Goal: Information Seeking & Learning: Check status

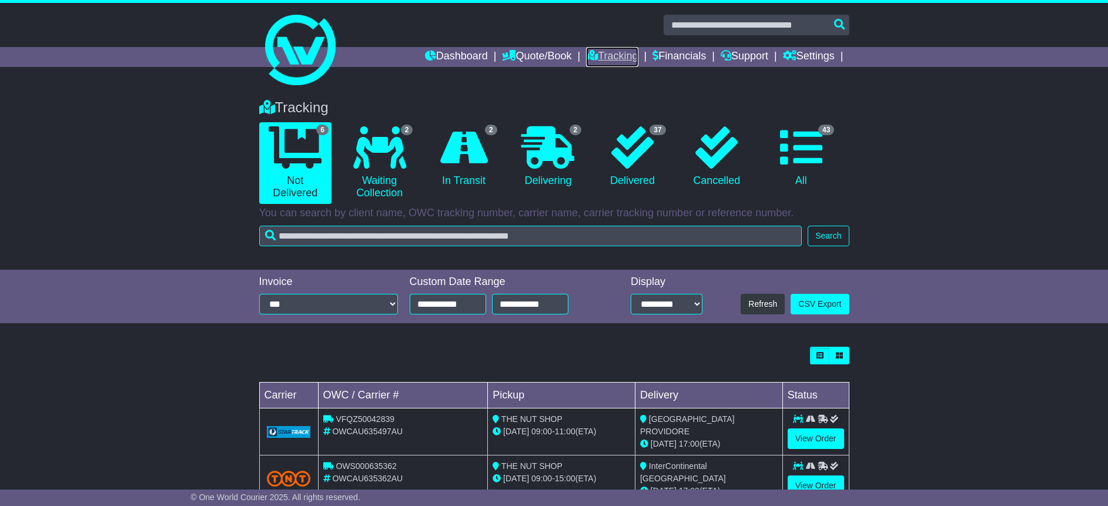
click at [619, 57] on link "Tracking" at bounding box center [612, 57] width 52 height 20
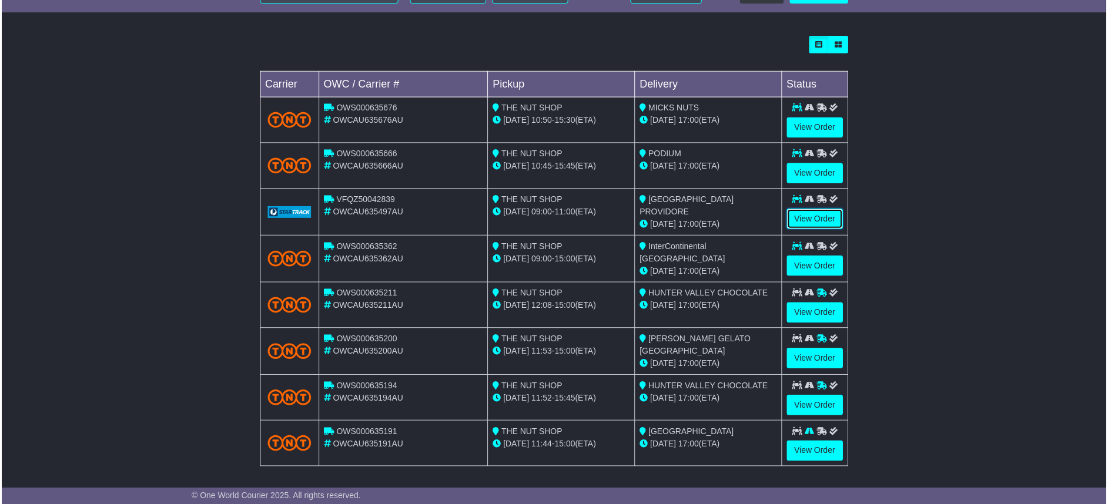
scroll to position [193, 0]
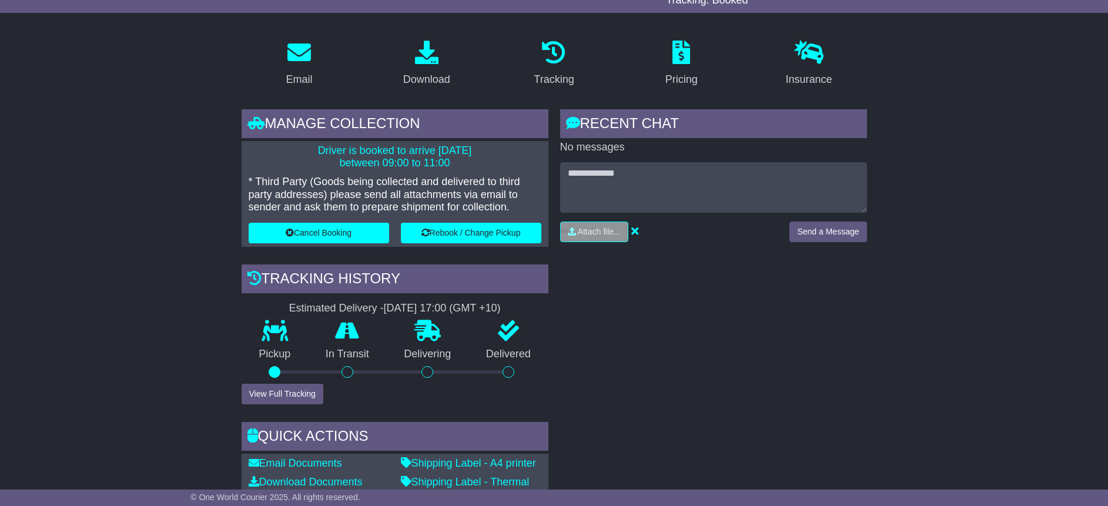
scroll to position [235, 0]
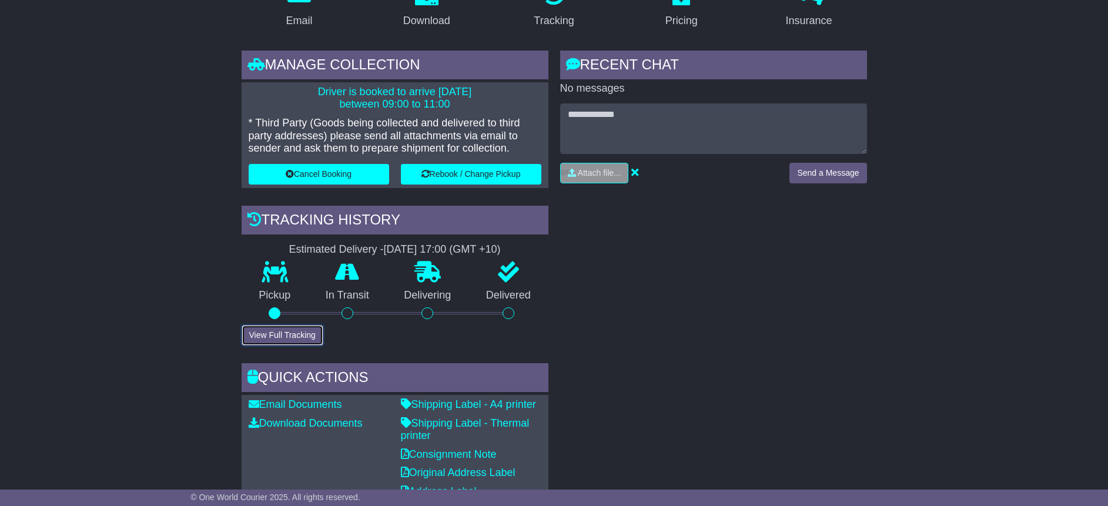
click at [287, 338] on button "View Full Tracking" at bounding box center [282, 335] width 82 height 21
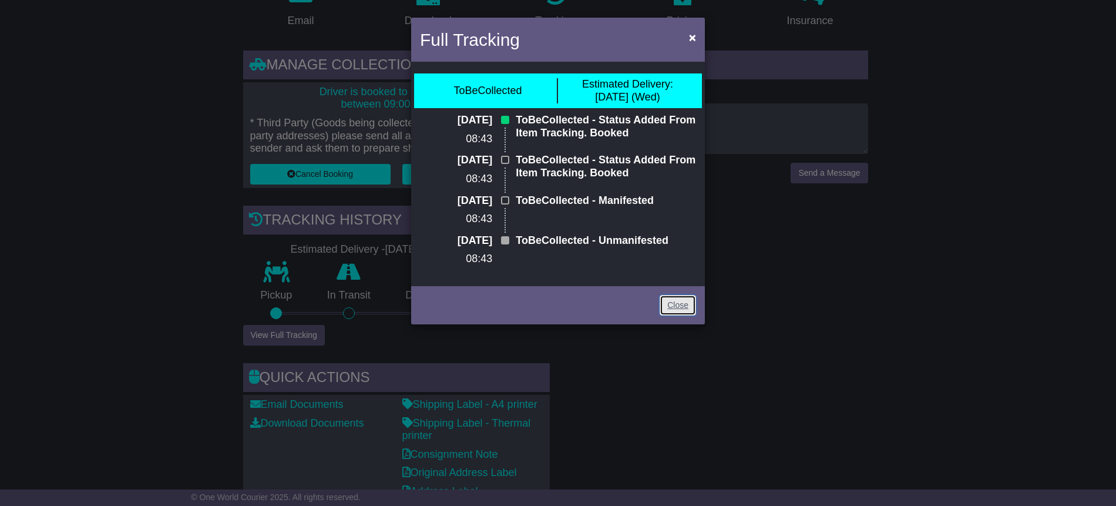
click at [686, 307] on link "Close" at bounding box center [678, 305] width 36 height 21
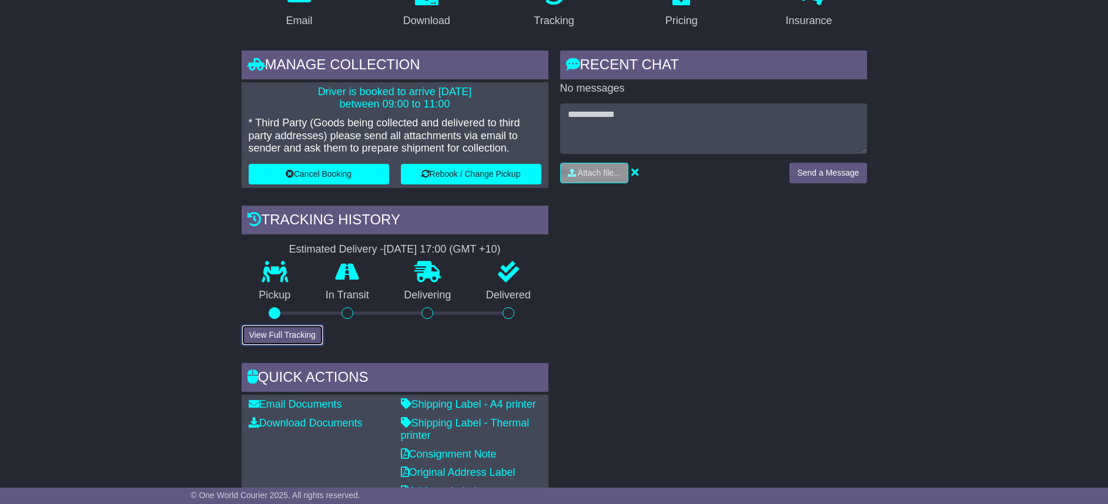
click at [313, 335] on button "View Full Tracking" at bounding box center [282, 335] width 82 height 21
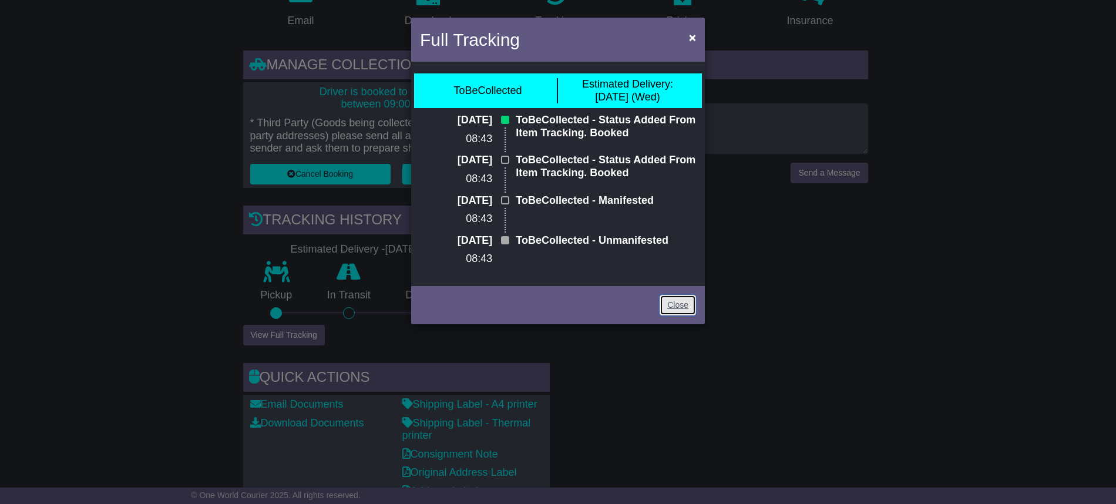
click at [686, 304] on link "Close" at bounding box center [678, 305] width 36 height 21
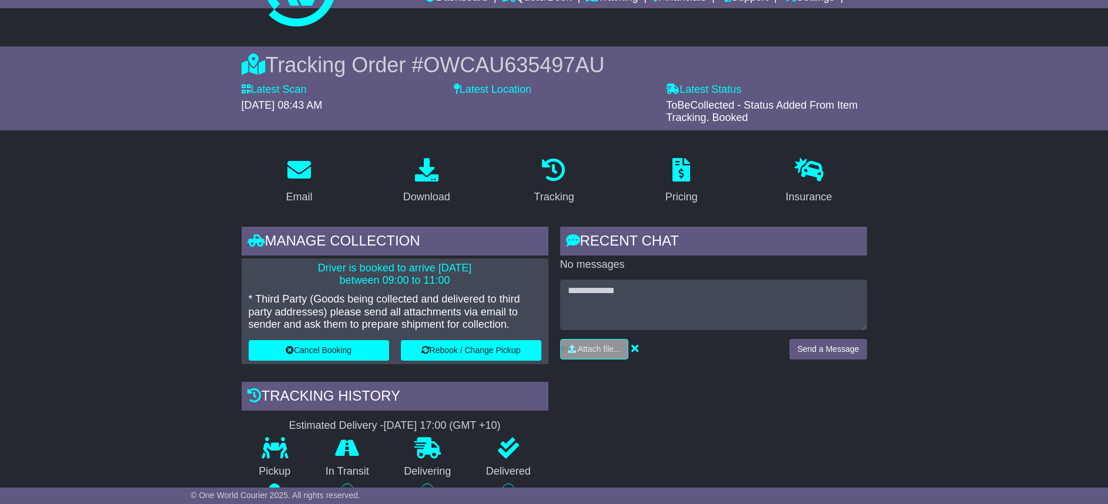
scroll to position [0, 0]
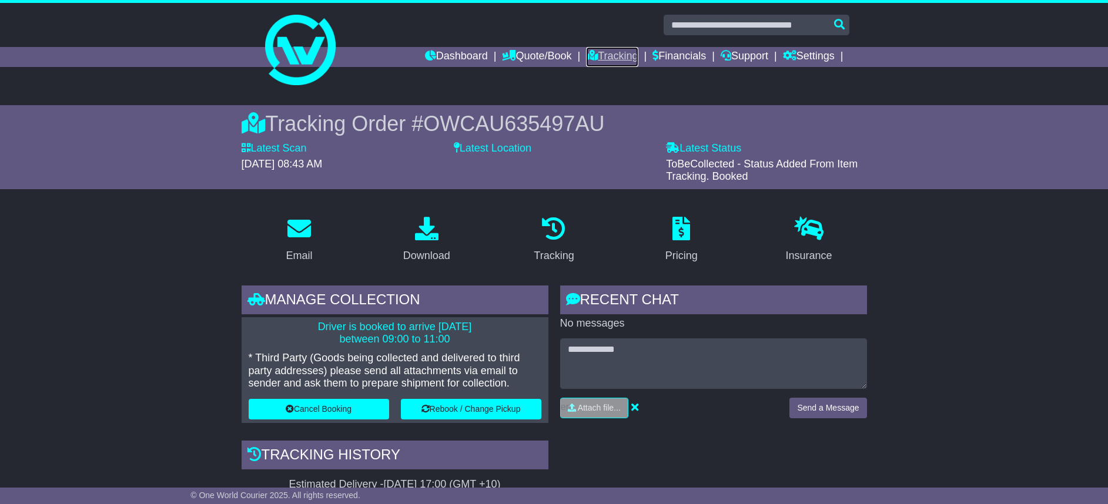
click at [599, 53] on link "Tracking" at bounding box center [612, 57] width 52 height 20
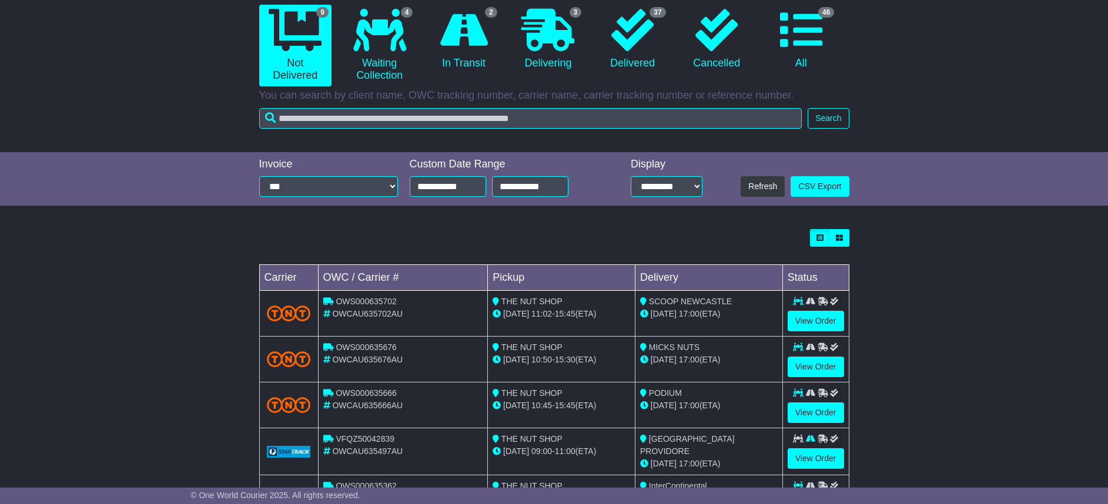
scroll to position [235, 0]
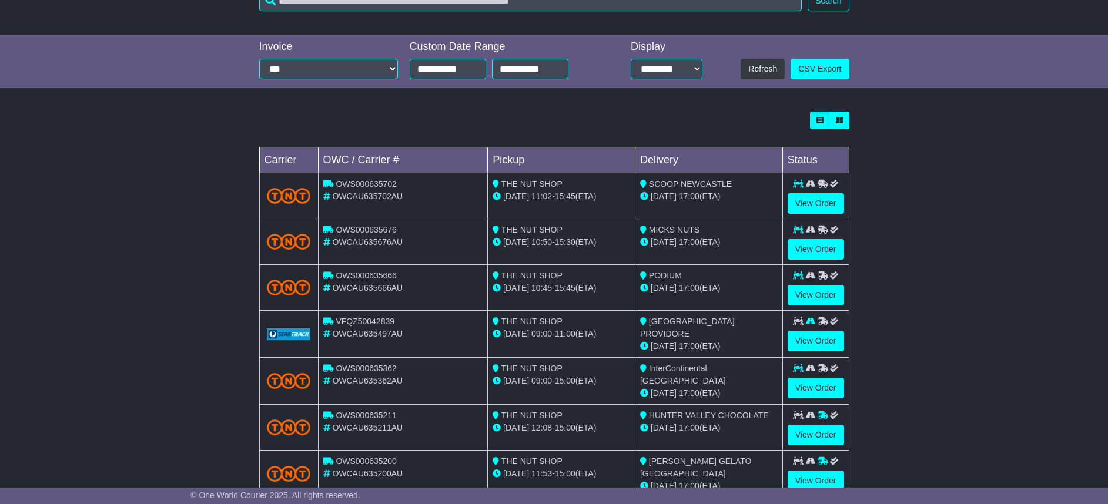
click at [743, 341] on td "LAGUNA VILLAGE PROVIDORE 20 Aug 17:00 (ETA)" at bounding box center [708, 334] width 147 height 47
click at [731, 340] on div "20 Aug 17:00 (ETA)" at bounding box center [708, 346] width 137 height 12
click at [593, 336] on div "19 Aug 09:00 - 11:00 (ETA)" at bounding box center [560, 334] width 137 height 12
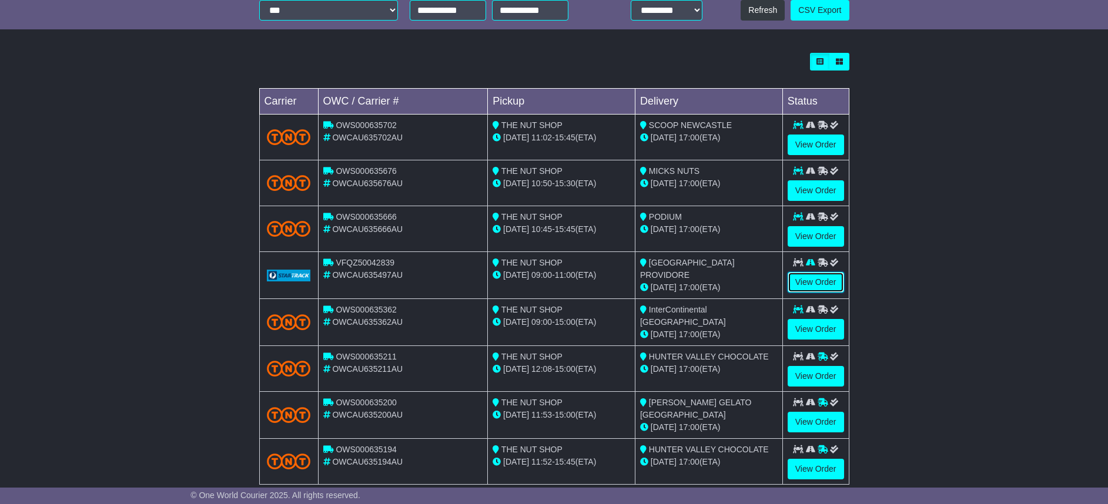
drag, startPoint x: 802, startPoint y: 283, endPoint x: 806, endPoint y: 271, distance: 12.3
click at [803, 283] on link "View Order" at bounding box center [815, 282] width 56 height 21
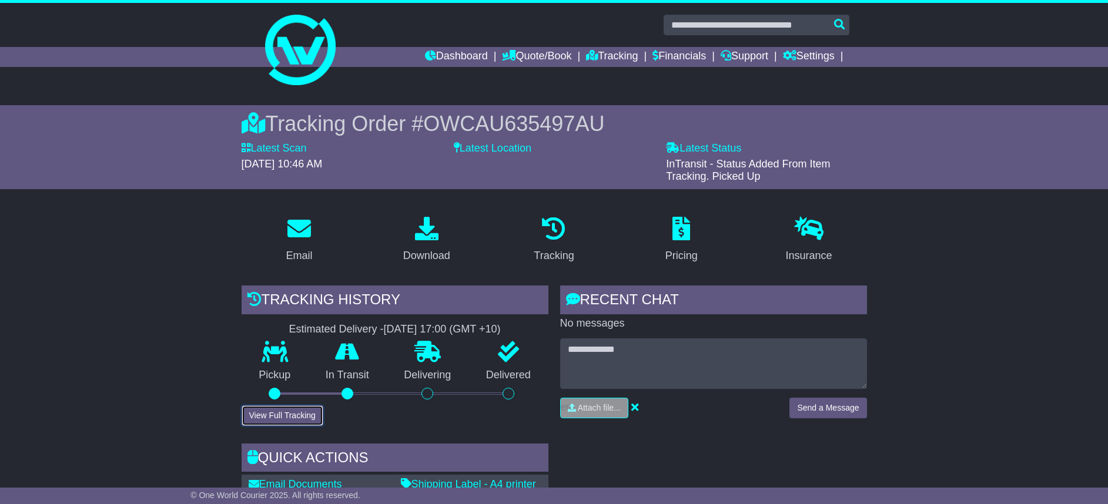
click at [299, 417] on button "View Full Tracking" at bounding box center [282, 415] width 82 height 21
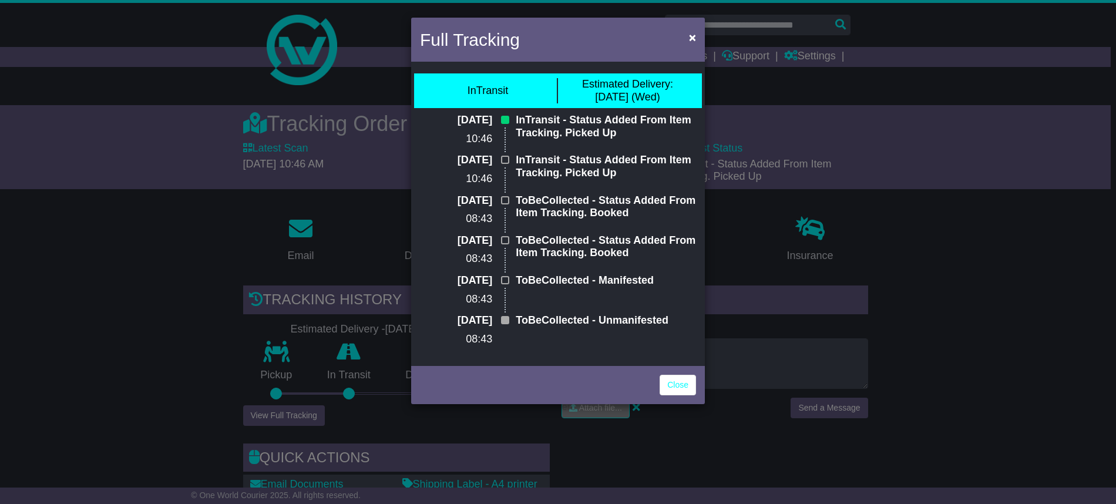
click at [583, 177] on p "InTransit - Status Added From Item Tracking. Picked Up" at bounding box center [606, 166] width 180 height 25
click at [683, 387] on link "Close" at bounding box center [678, 385] width 36 height 21
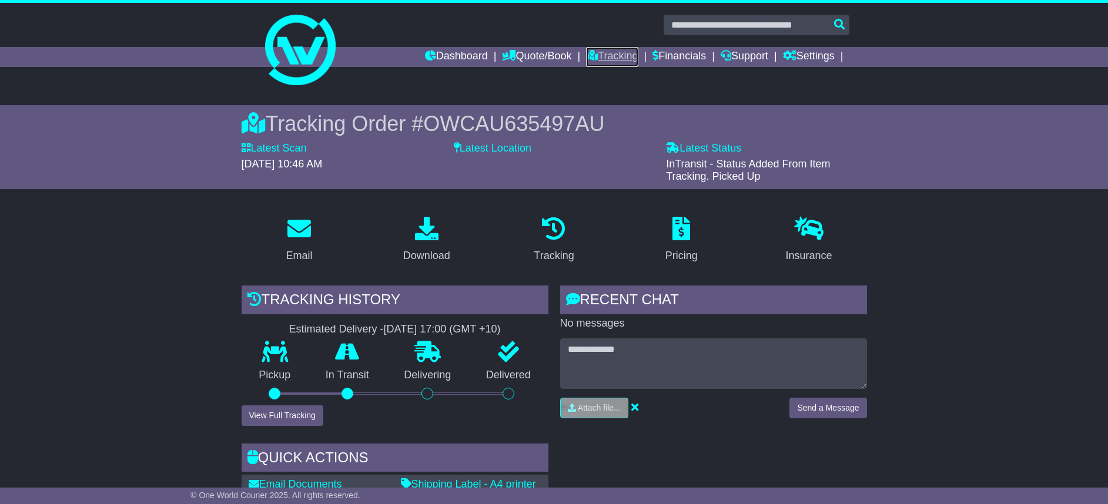
click at [613, 56] on link "Tracking" at bounding box center [612, 57] width 52 height 20
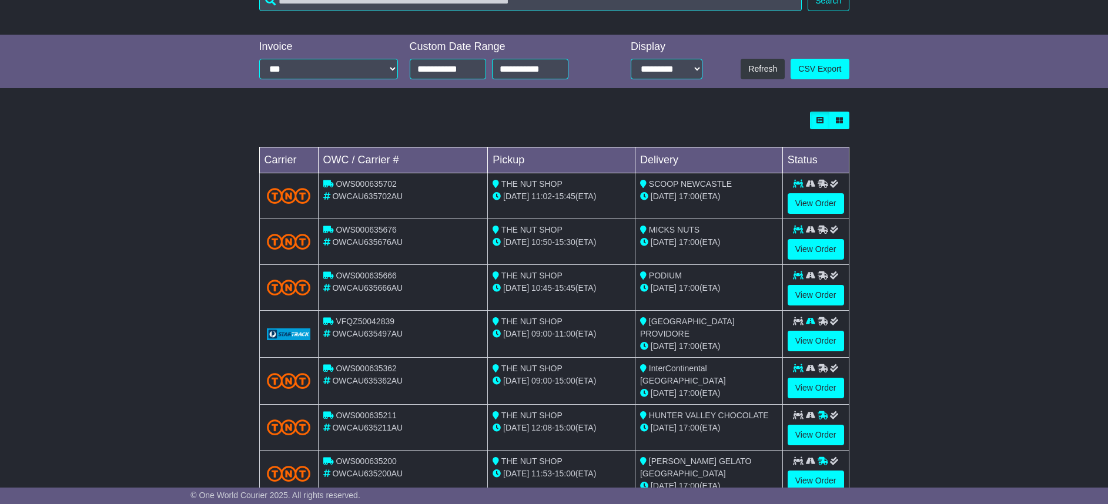
scroll to position [294, 0]
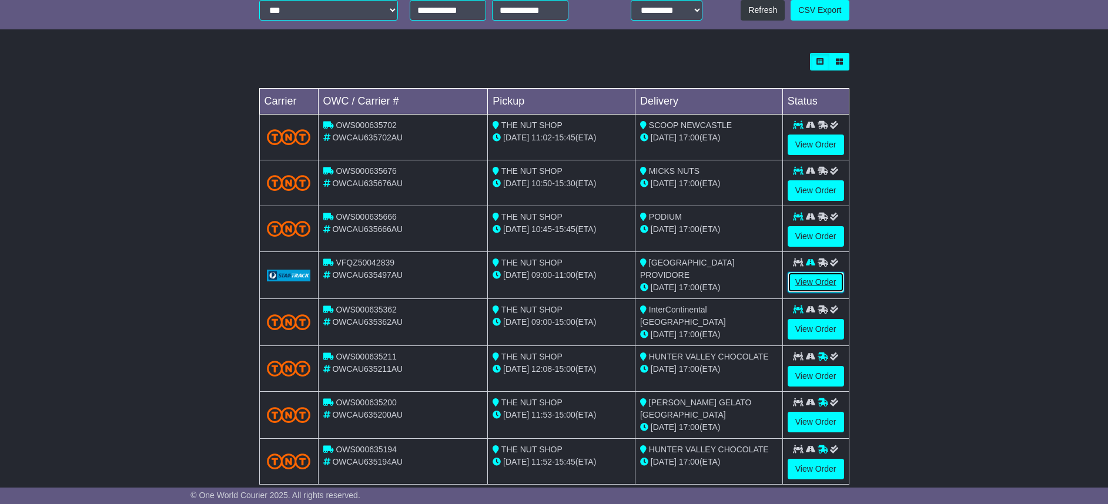
click at [823, 281] on link "View Order" at bounding box center [815, 282] width 56 height 21
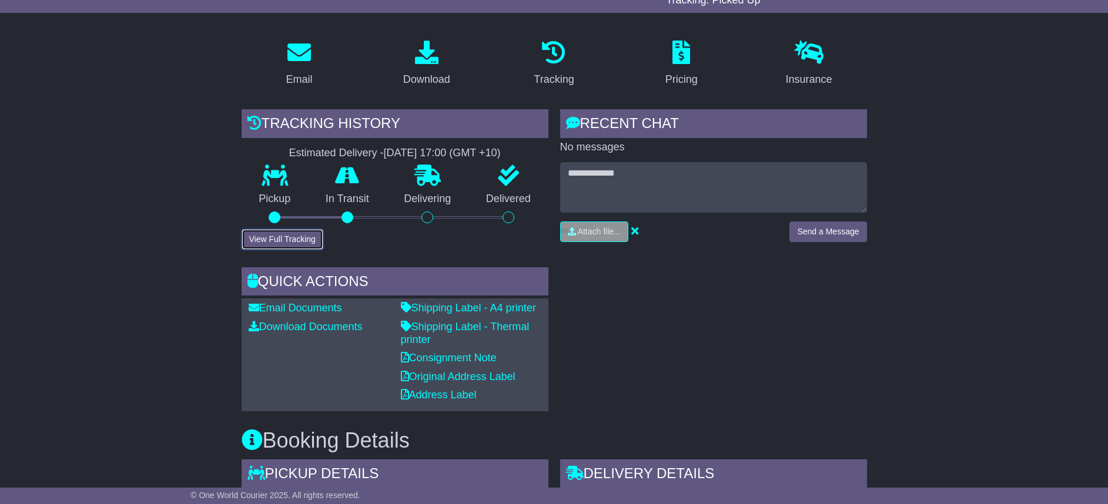
click at [309, 239] on button "View Full Tracking" at bounding box center [282, 239] width 82 height 21
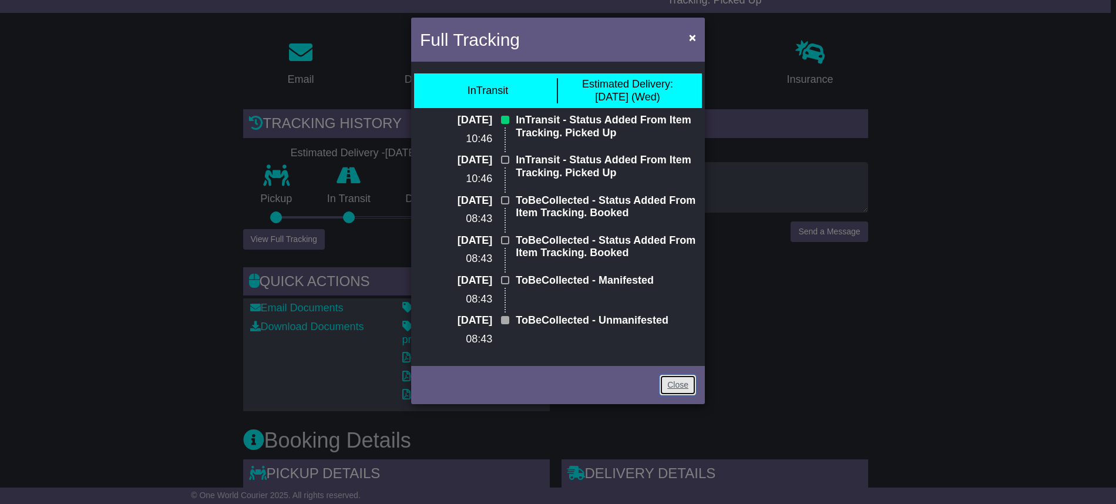
click at [688, 384] on link "Close" at bounding box center [678, 385] width 36 height 21
